Goal: Task Accomplishment & Management: Manage account settings

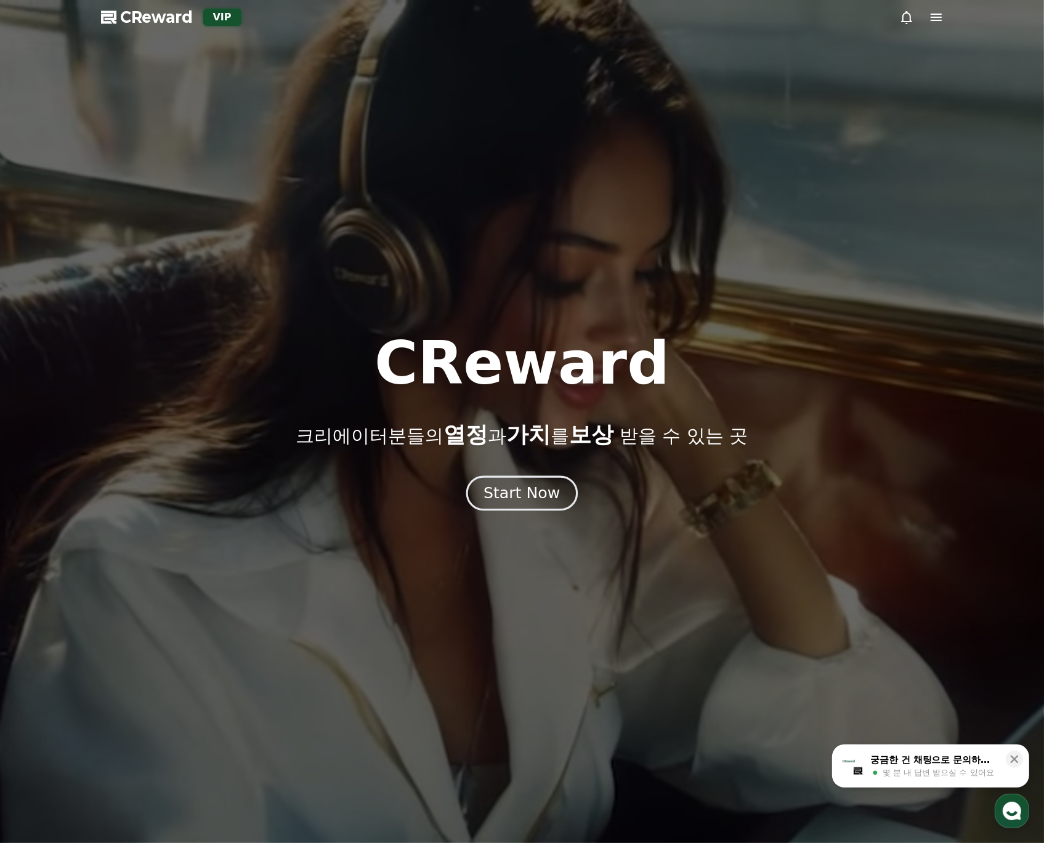
click at [530, 487] on div "Start Now" at bounding box center [522, 493] width 76 height 21
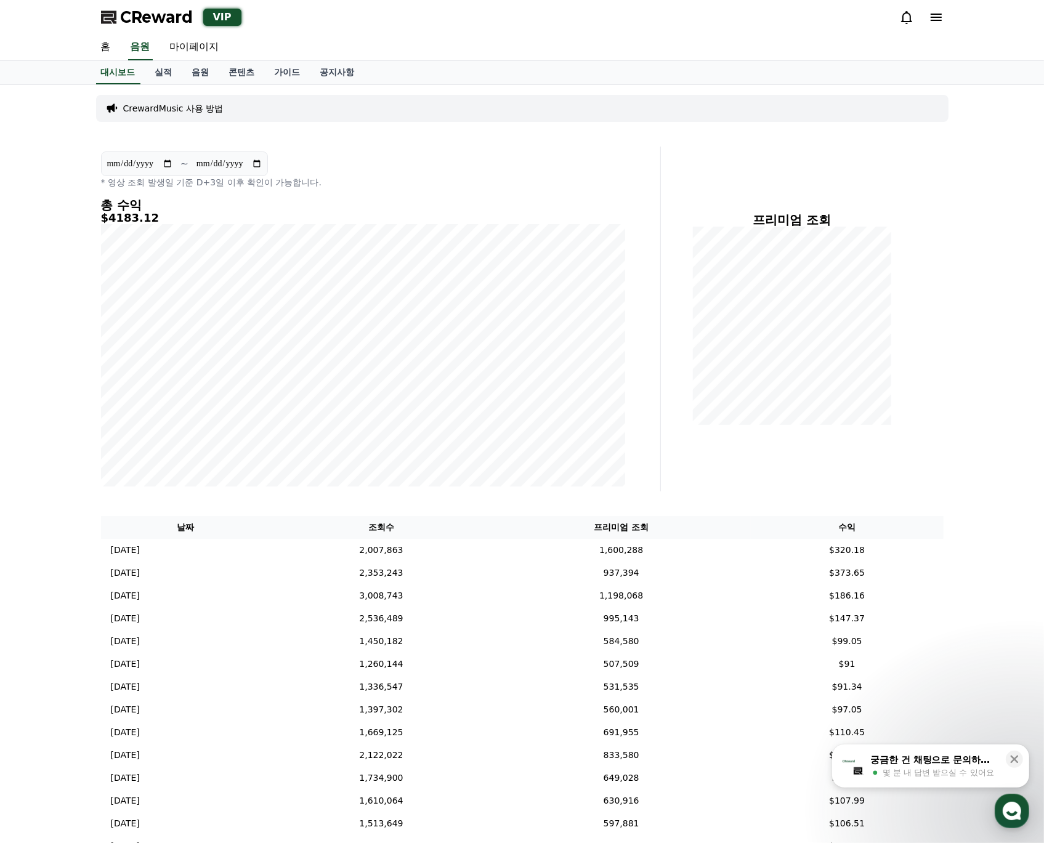
click at [525, 116] on div "CrewardMusic 사용 방법" at bounding box center [522, 108] width 852 height 27
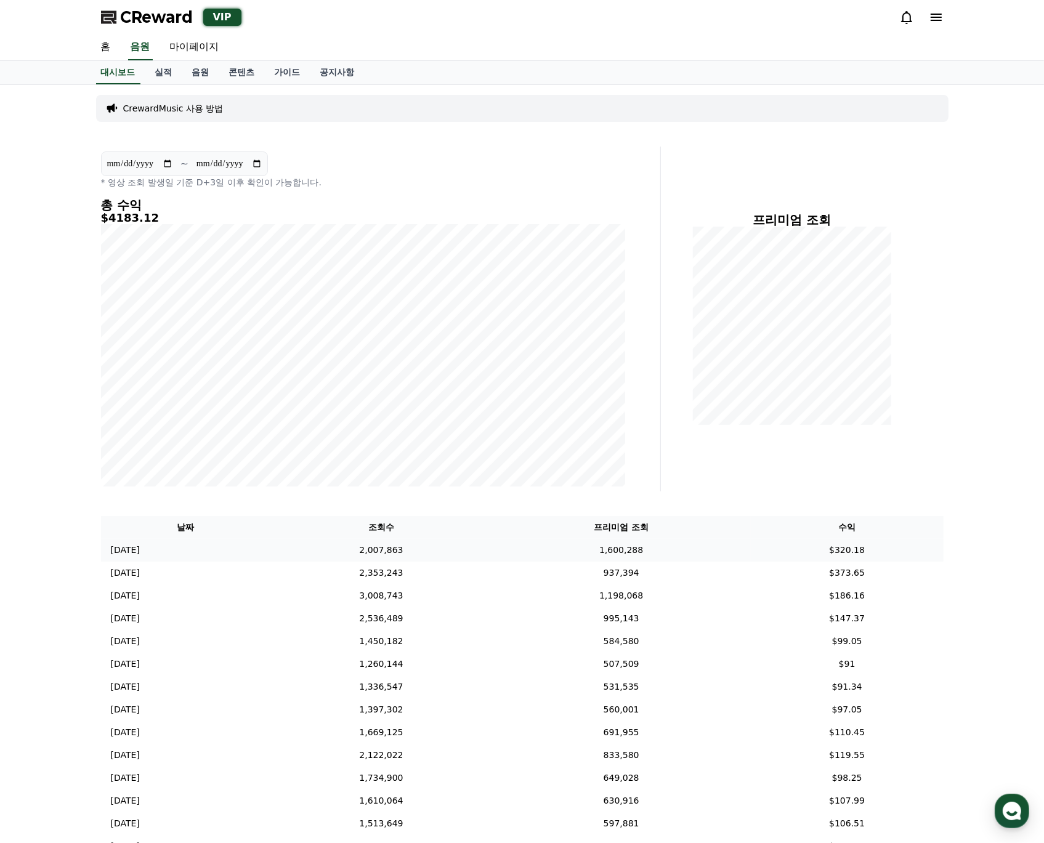
click at [864, 556] on td "$320.18" at bounding box center [847, 550] width 193 height 23
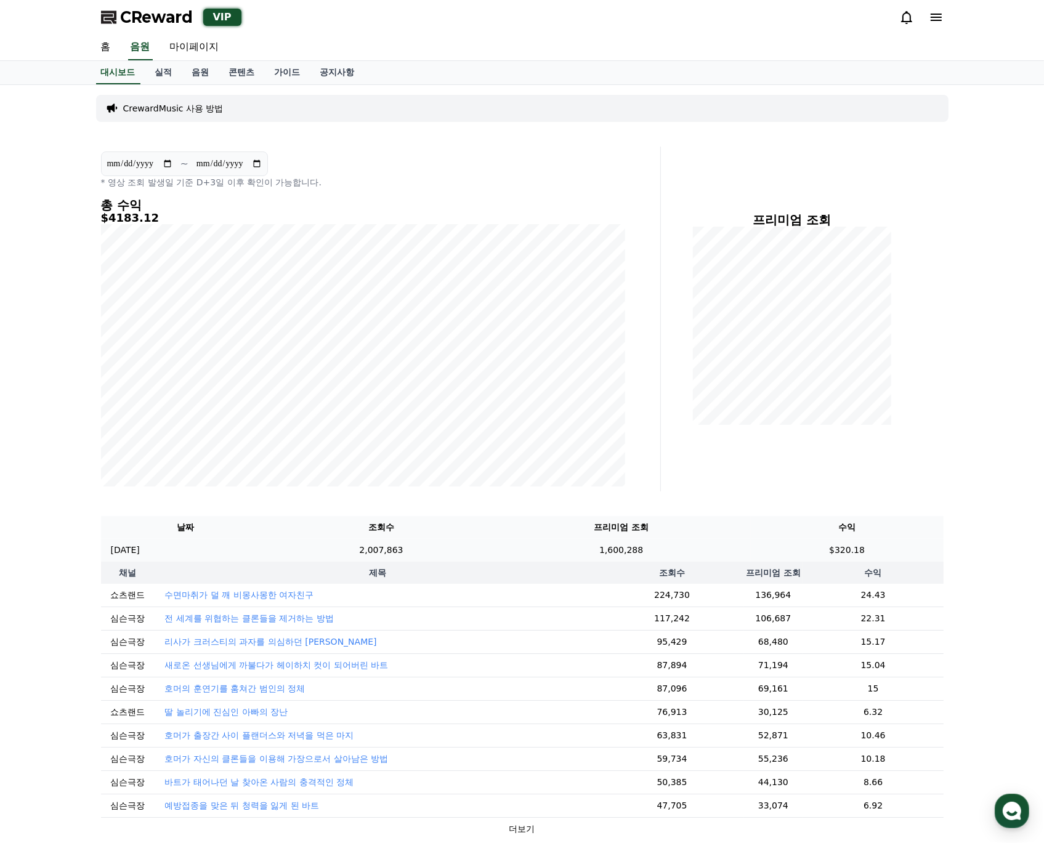
click at [864, 556] on td "$320.18" at bounding box center [847, 550] width 193 height 23
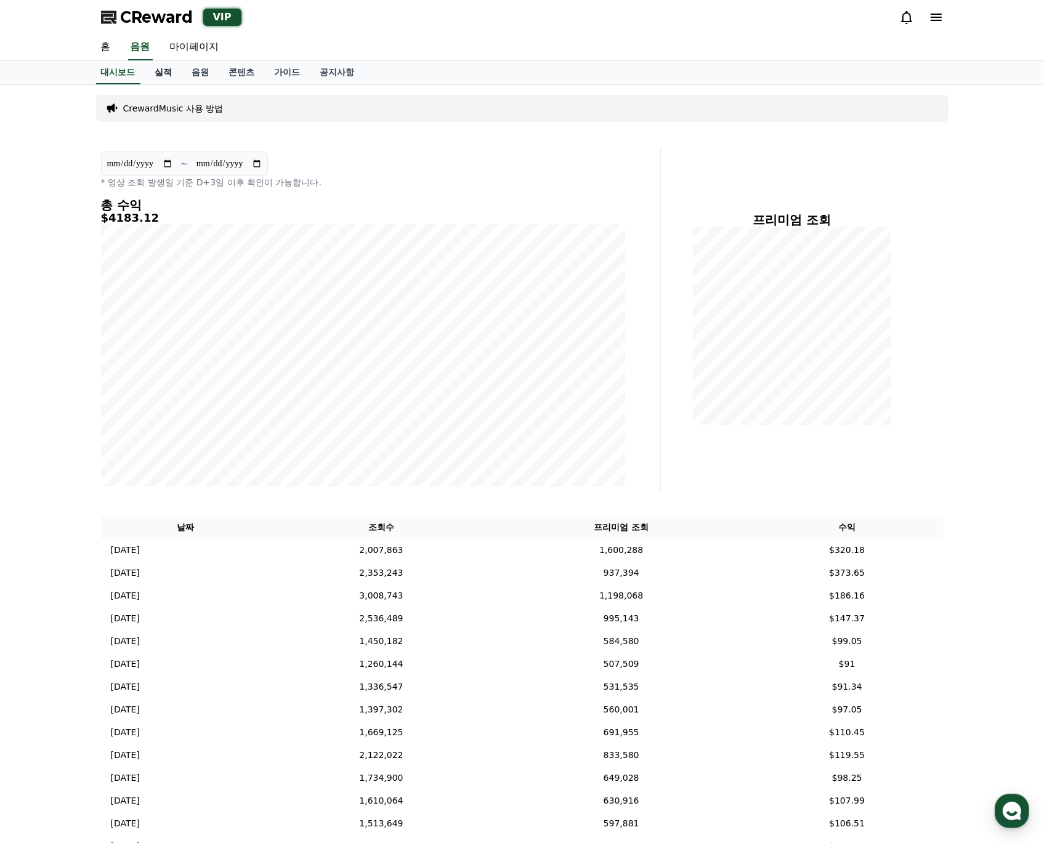
click at [170, 78] on link "실적" at bounding box center [163, 72] width 37 height 23
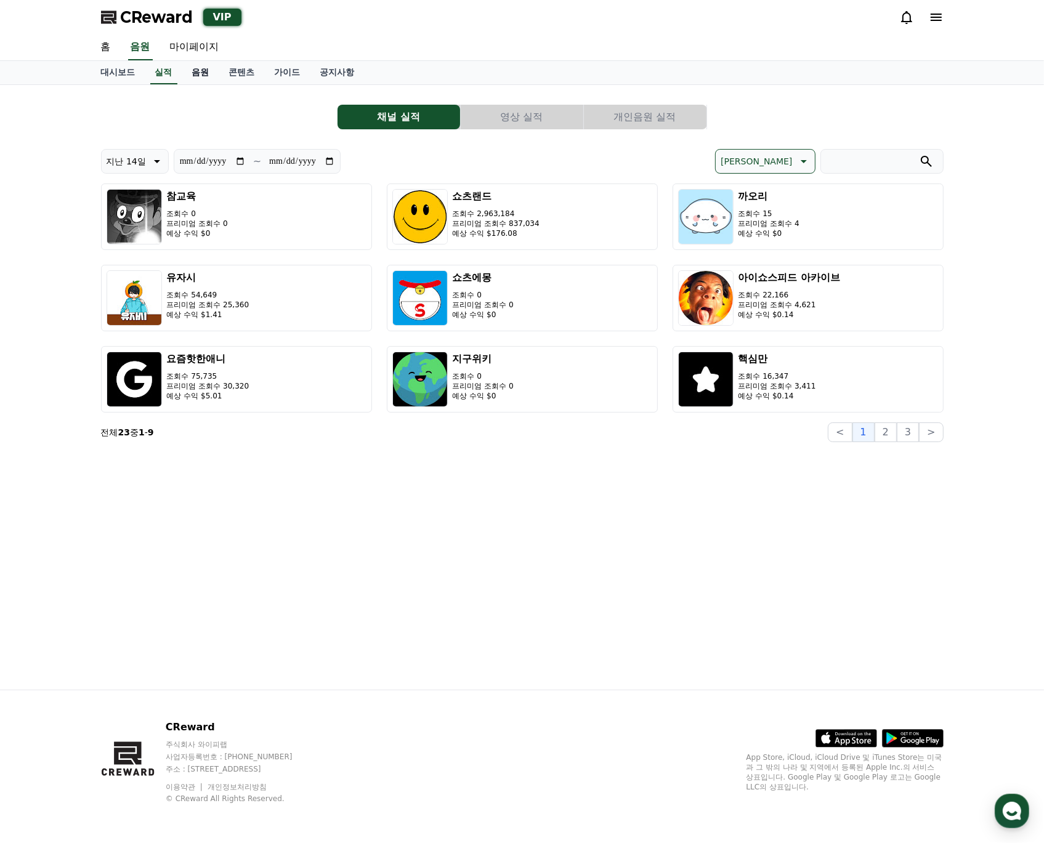
click at [195, 73] on link "음원" at bounding box center [200, 72] width 37 height 23
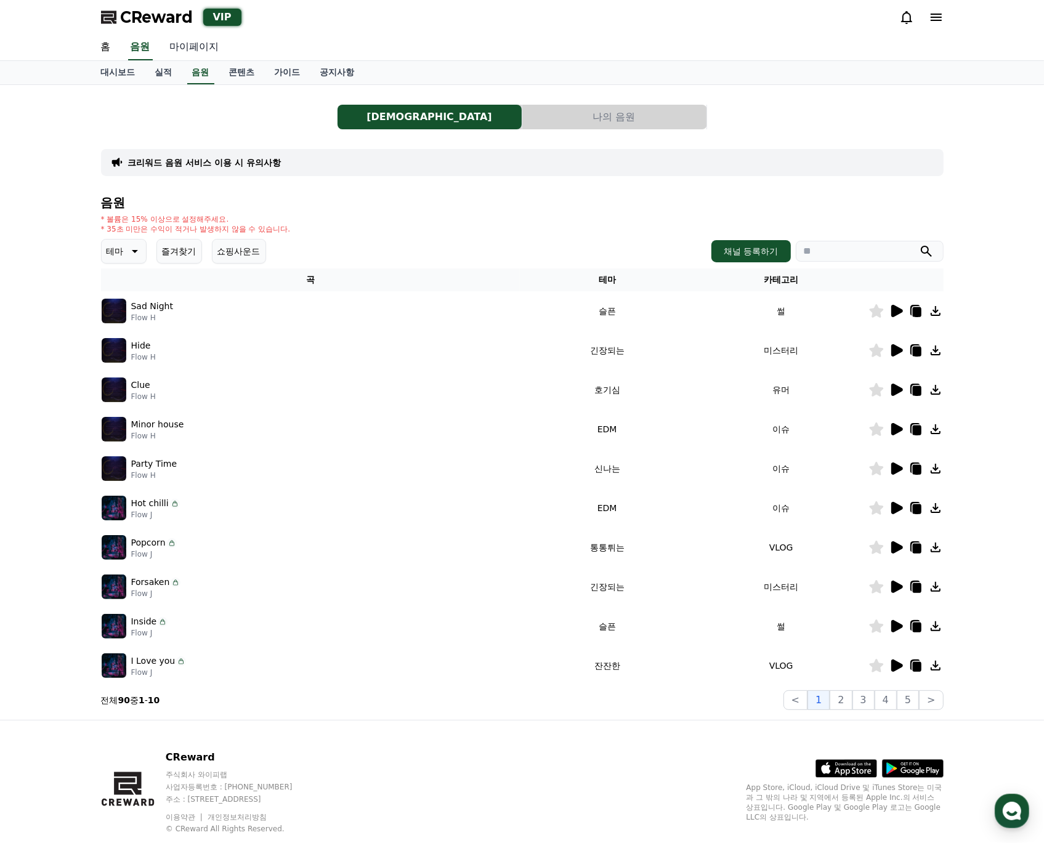
click at [201, 47] on link "마이페이지" at bounding box center [194, 47] width 69 height 26
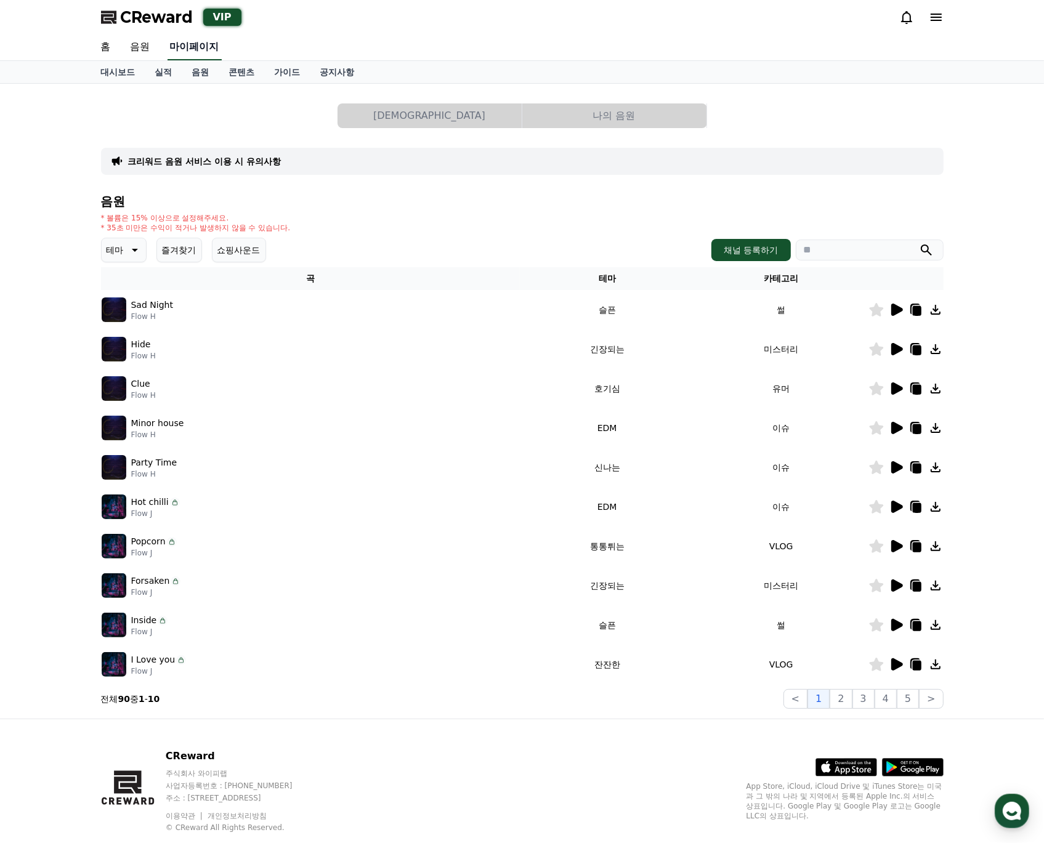
select select "**********"
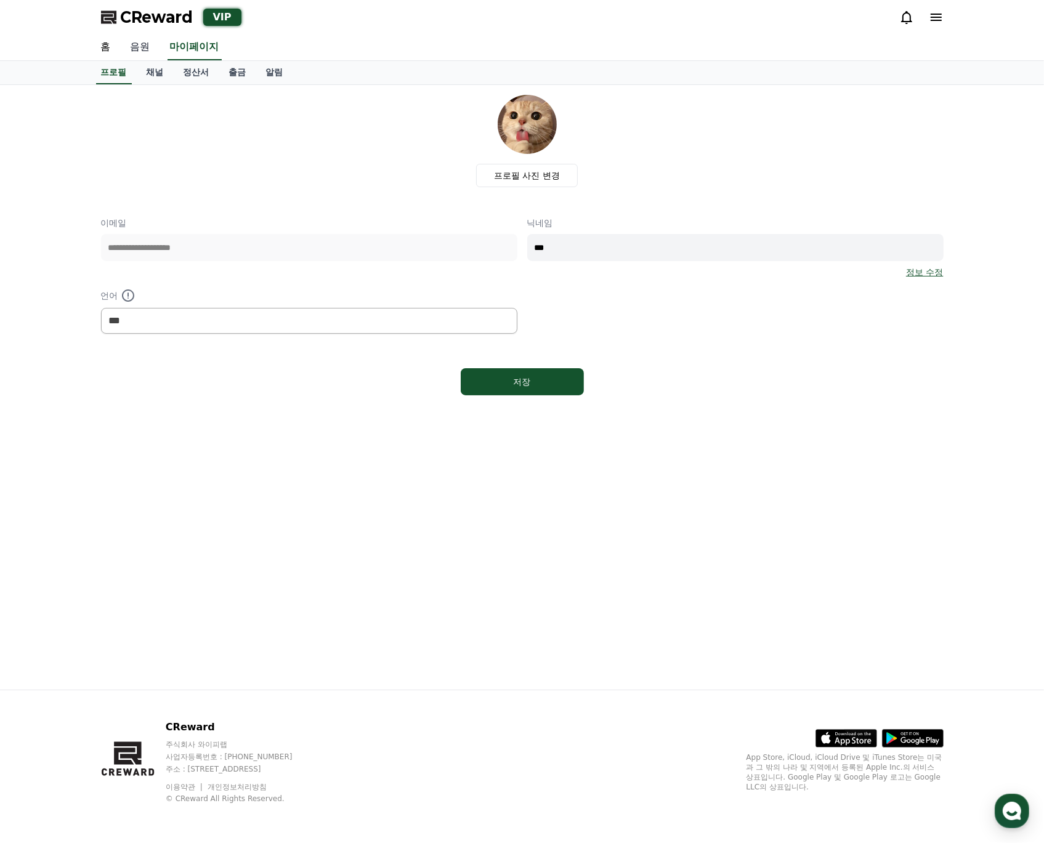
click at [147, 48] on link "음원" at bounding box center [140, 47] width 39 height 26
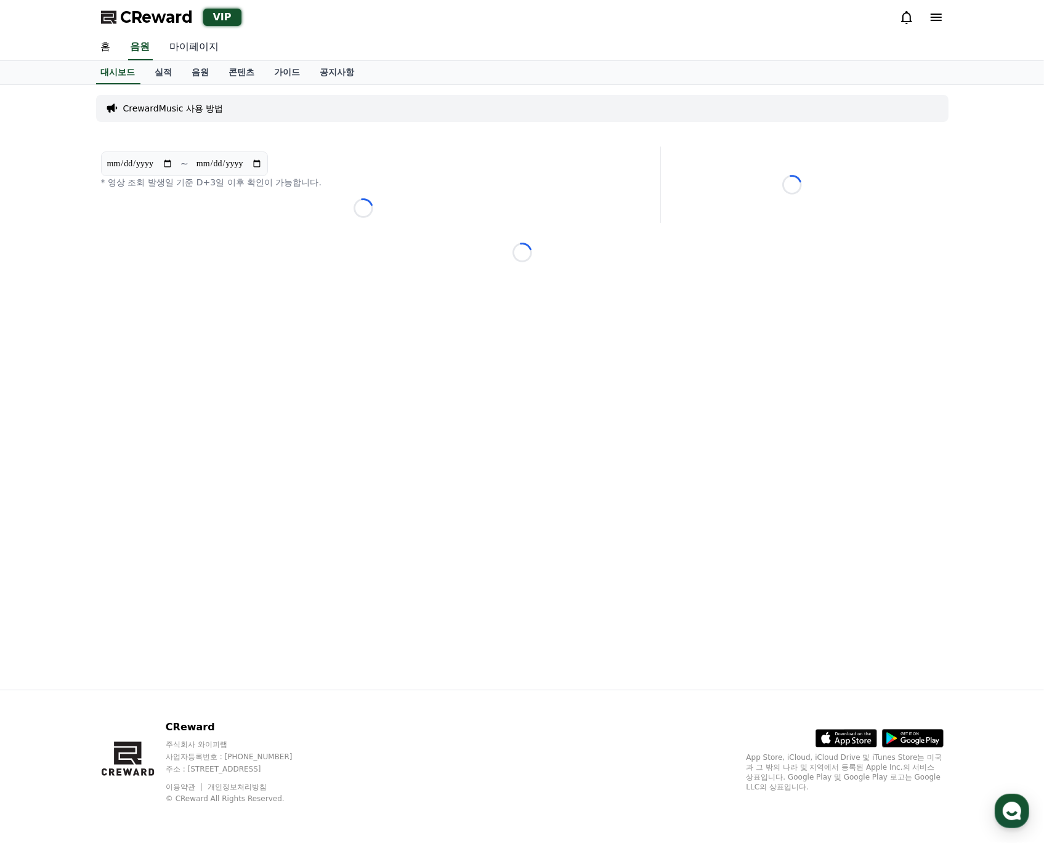
click at [184, 46] on link "마이페이지" at bounding box center [194, 47] width 69 height 26
select select "**********"
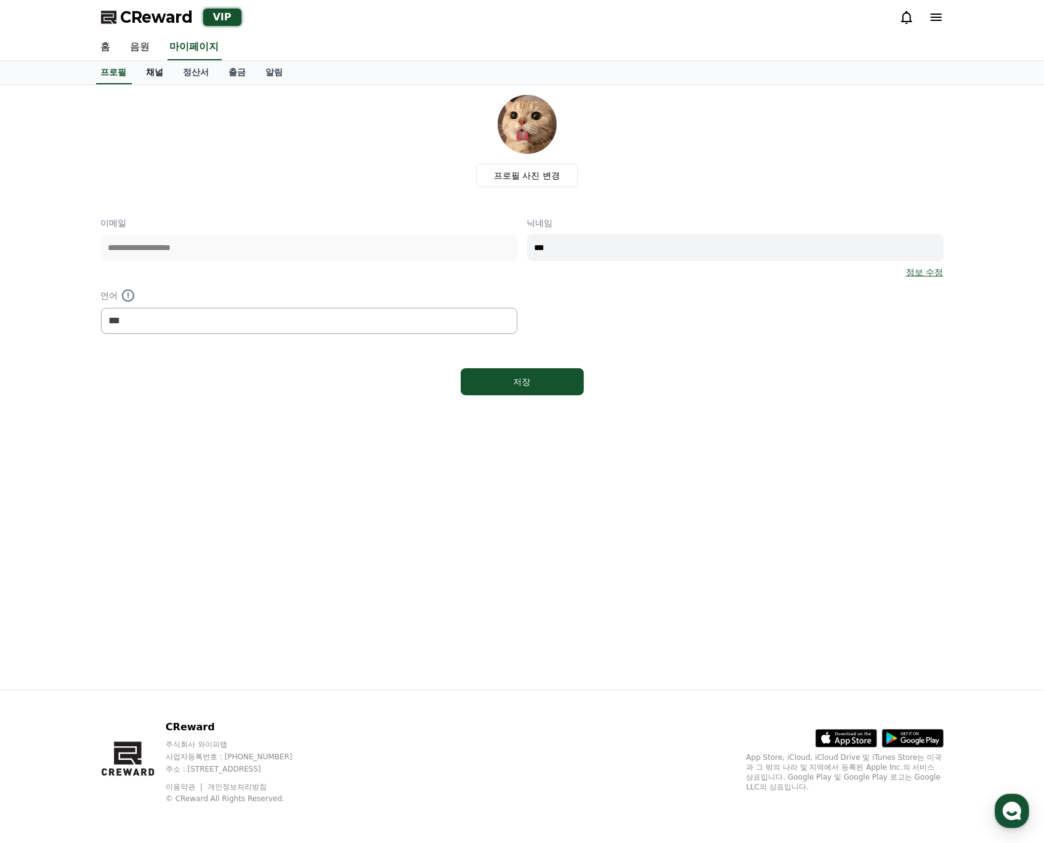
click at [148, 65] on link "채널" at bounding box center [155, 72] width 37 height 23
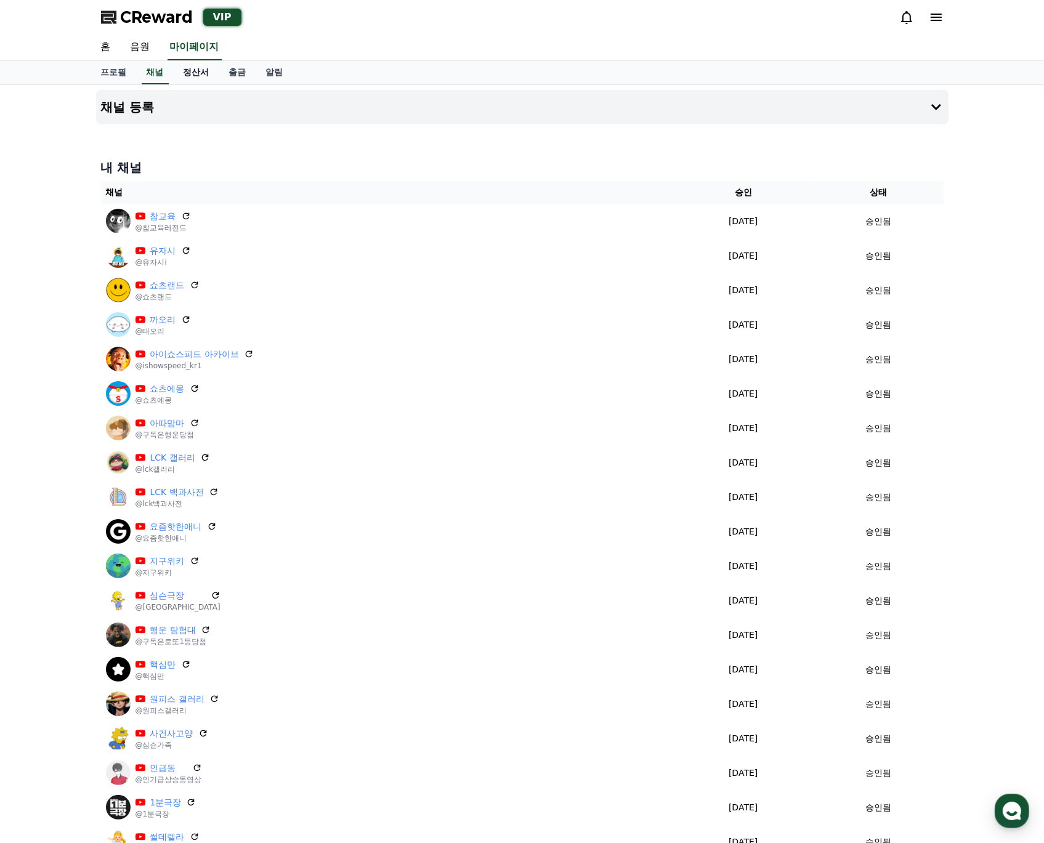
click at [191, 65] on link "정산서" at bounding box center [197, 72] width 46 height 23
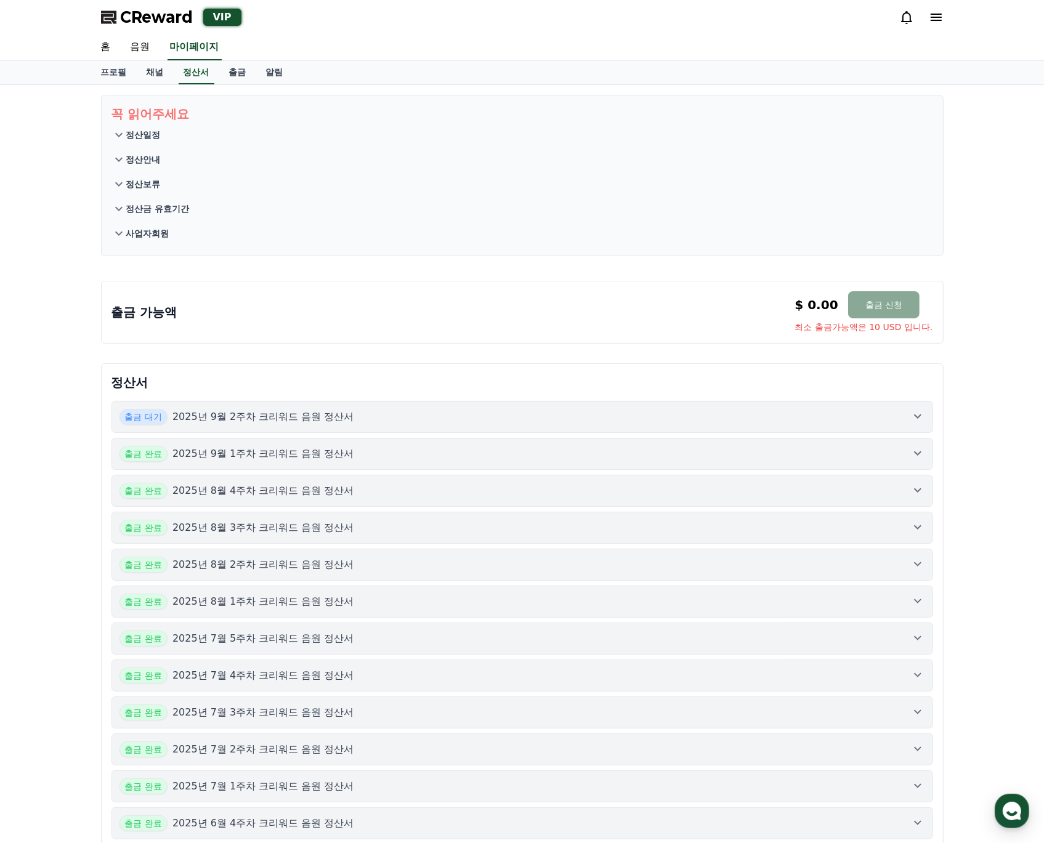
click at [516, 419] on div "출금 대기 2025년 9월 2주차 크리워드 음원 정산서" at bounding box center [522, 417] width 806 height 16
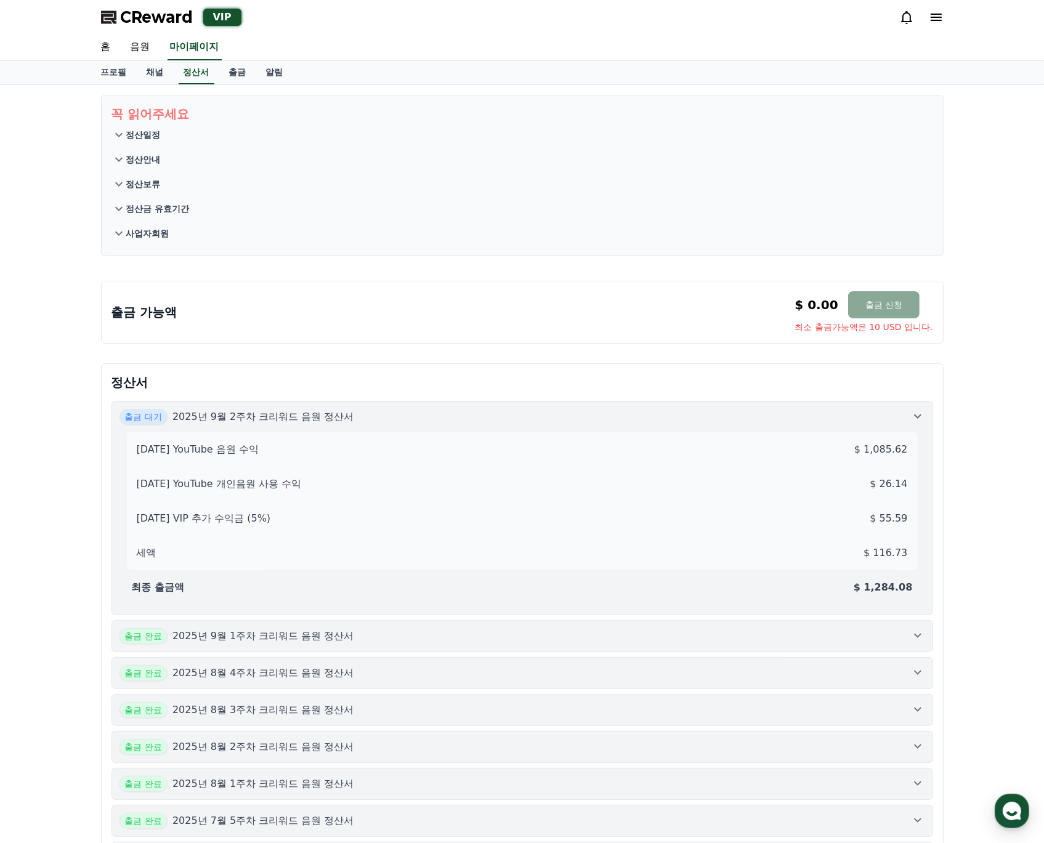
click at [517, 418] on div "출금 대기 2025년 9월 2주차 크리워드 음원 정산서" at bounding box center [522, 417] width 806 height 16
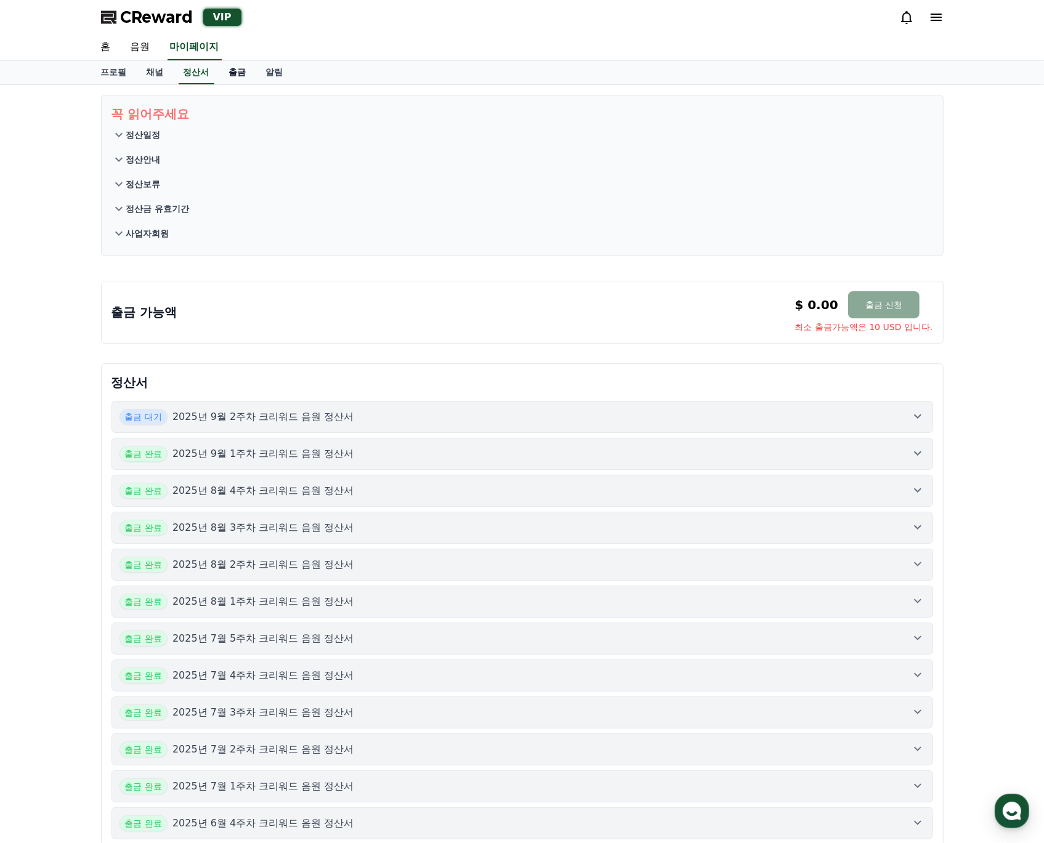
click at [238, 79] on link "출금" at bounding box center [237, 72] width 37 height 23
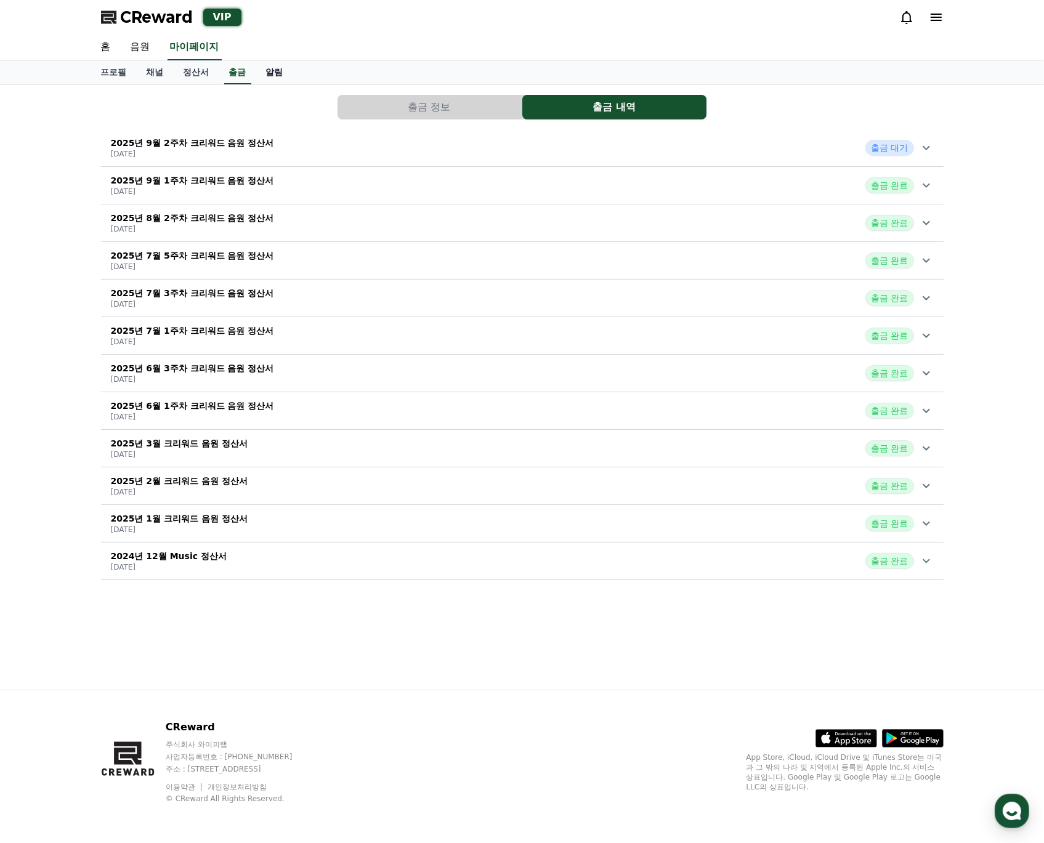
click at [257, 77] on link "알림" at bounding box center [274, 72] width 37 height 23
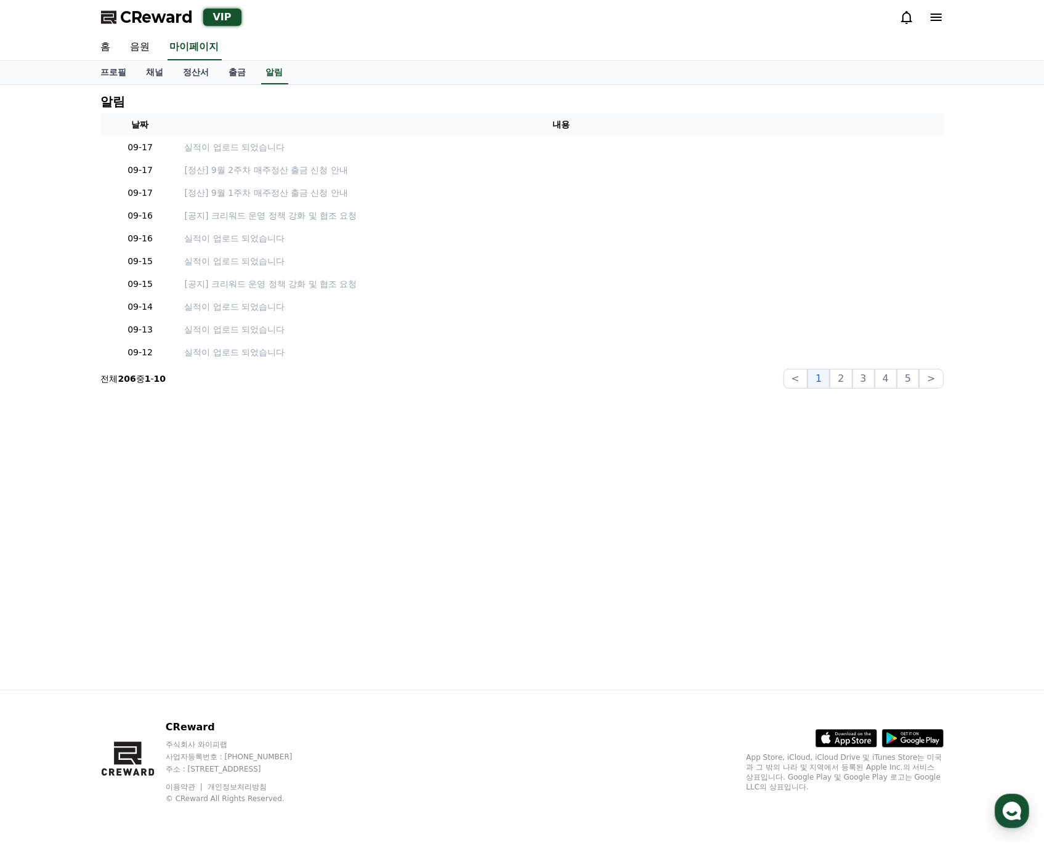
click at [552, 585] on div "알림 날짜 내용 09-17 실적이 업로드 되었습니다 09-17 [정산] 9월 2주차 매주정산 출금 신청 안내 09-17 [정산] 9월 1주차 …" at bounding box center [522, 387] width 862 height 605
